Goal: Information Seeking & Learning: Learn about a topic

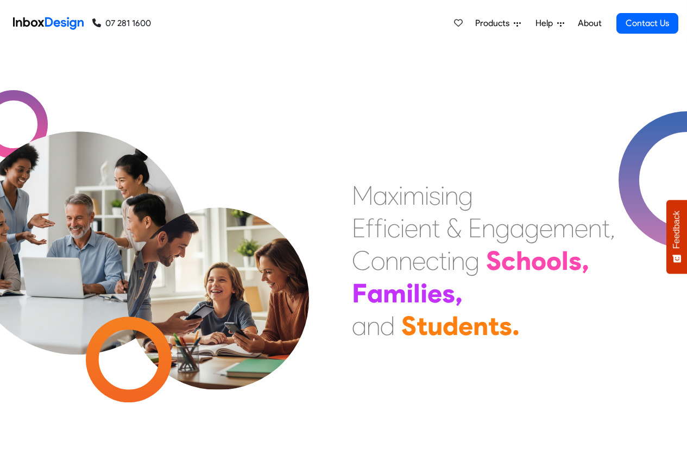
click at [487, 24] on span "Products" at bounding box center [494, 23] width 39 height 13
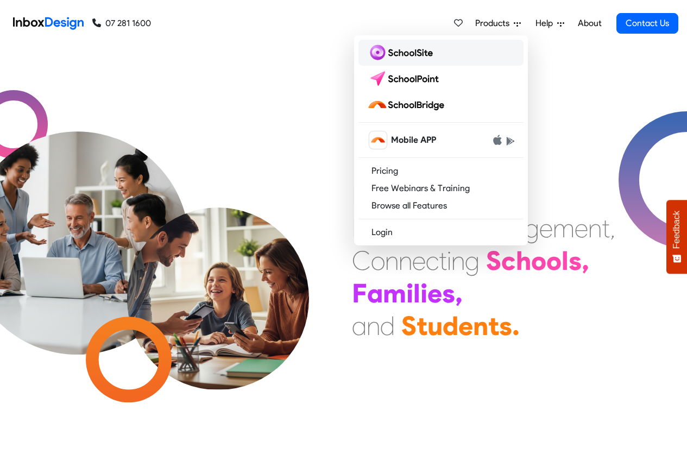
click at [400, 52] on img at bounding box center [402, 52] width 70 height 17
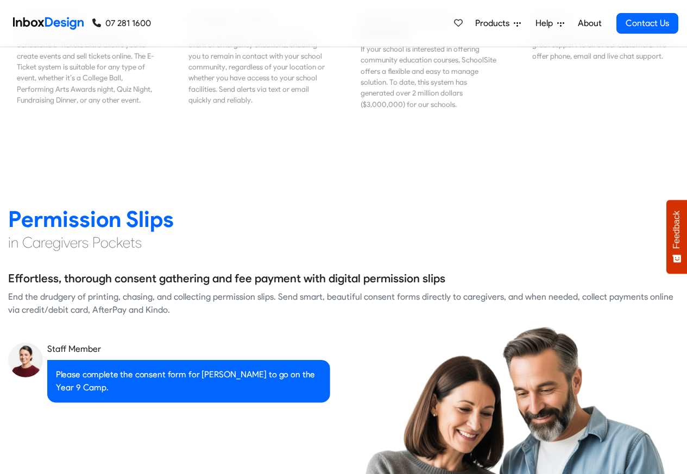
scroll to position [1368, 0]
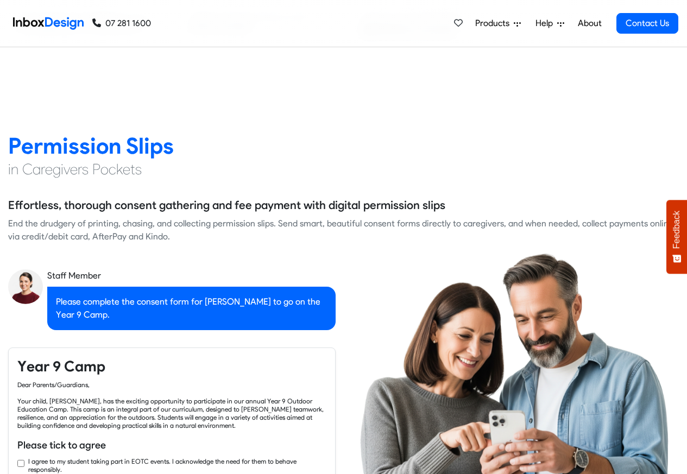
checkbox input "true"
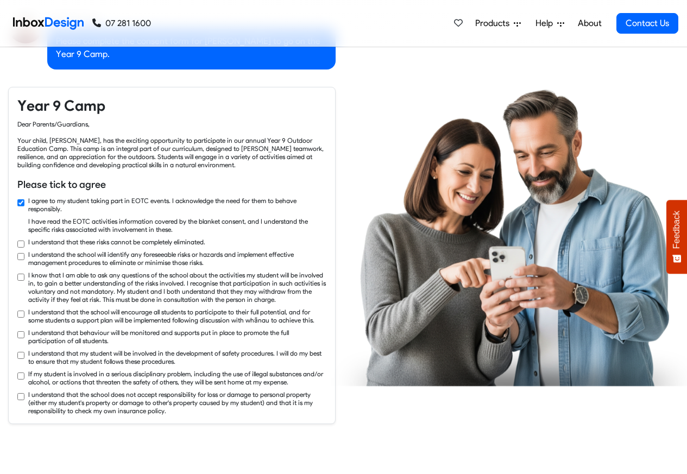
checkbox input "true"
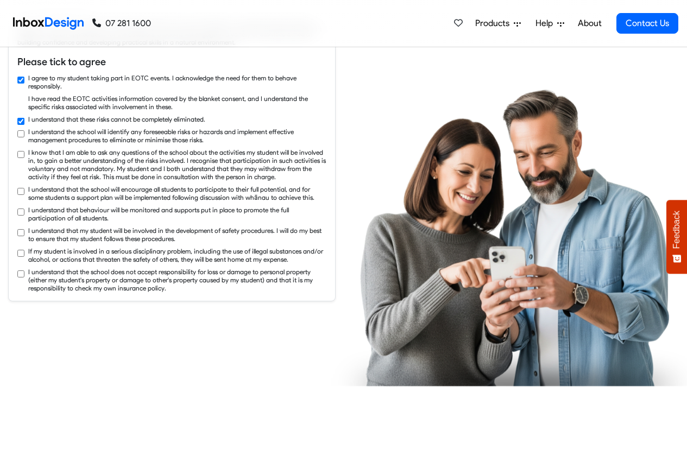
checkbox input "true"
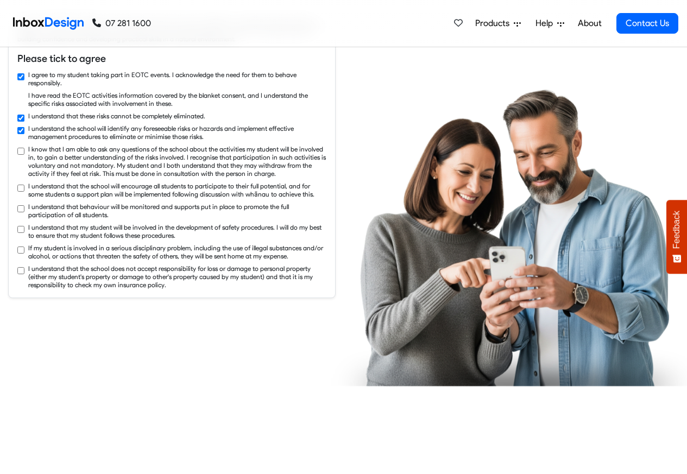
checkbox input "true"
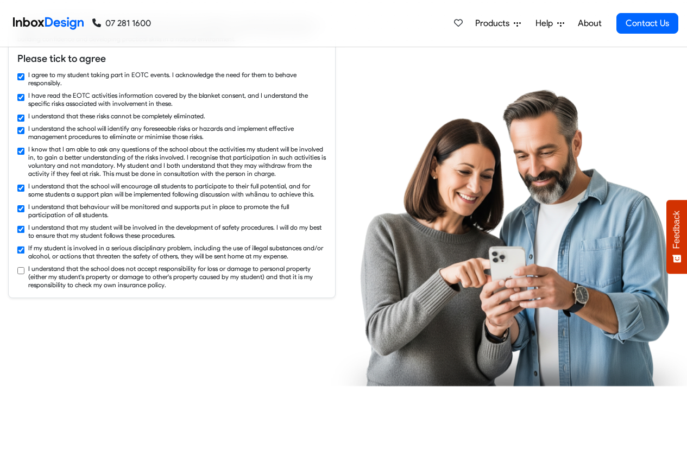
checkbox input "true"
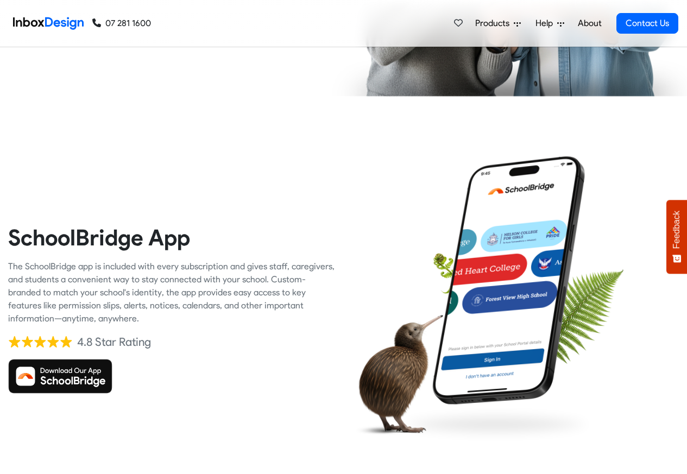
scroll to position [2280, 0]
